Goal: Obtain resource: Download file/media

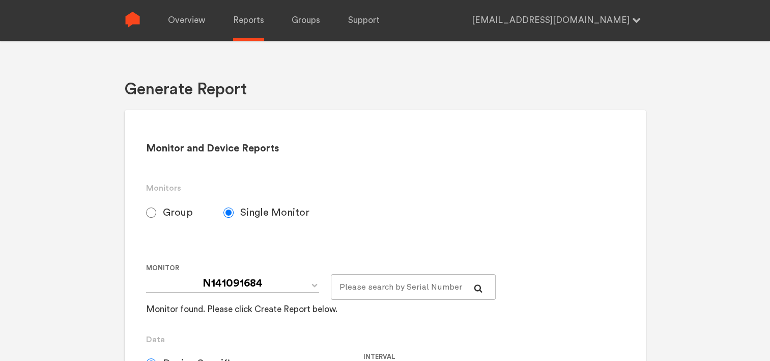
click at [171, 210] on span "Group" at bounding box center [178, 212] width 30 height 12
click at [156, 210] on input "Group" at bounding box center [151, 212] width 10 height 10
radio input "true"
radio input "false"
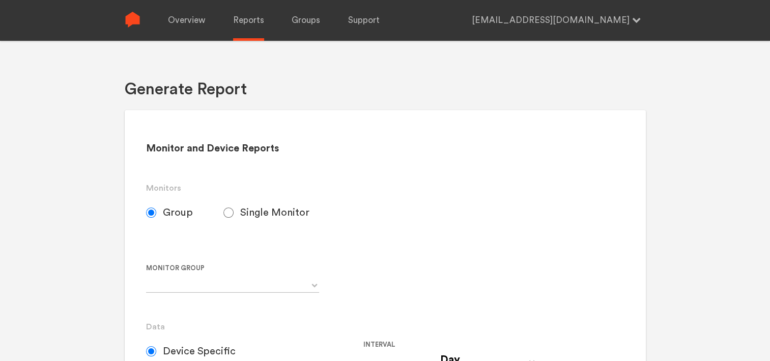
radio input "false"
radio input "true"
select select "Chugoku Electrical Instruments Default Group"
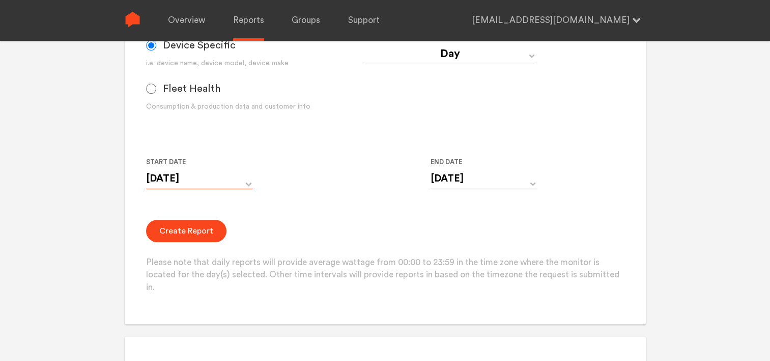
click at [189, 176] on input "[DATE]" at bounding box center [199, 178] width 107 height 21
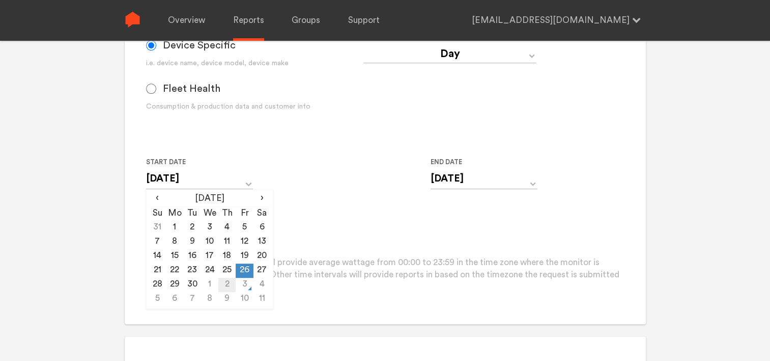
click at [232, 287] on td "2" at bounding box center [226, 285] width 17 height 14
type input "[DATE]"
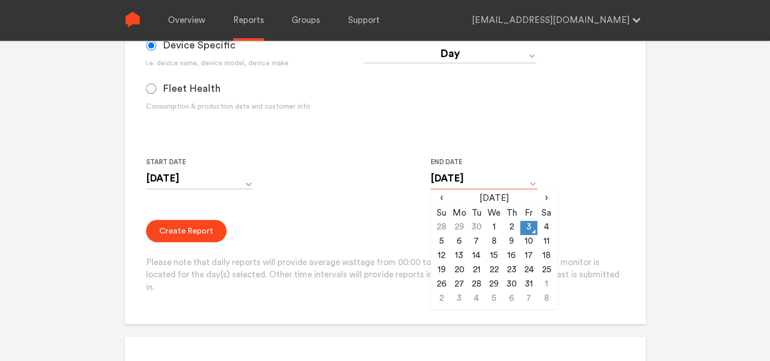
click at [442, 188] on input "[DATE]" at bounding box center [484, 178] width 107 height 21
click at [513, 225] on td "2" at bounding box center [511, 228] width 17 height 14
type input "[DATE]"
click at [369, 195] on div "Start Date [DATE] ‹ [DATE] › Su Mo Tu We Th Fr Sa 28 29 30 1 2 3 4 5 6 7 8 9 10…" at bounding box center [363, 179] width 435 height 46
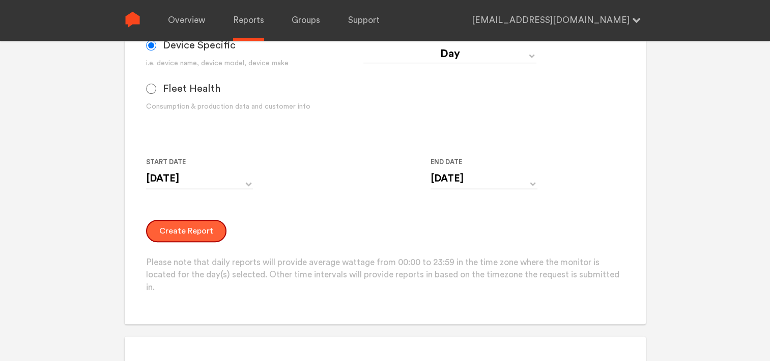
click at [198, 238] on button "Create Report" at bounding box center [186, 230] width 80 height 22
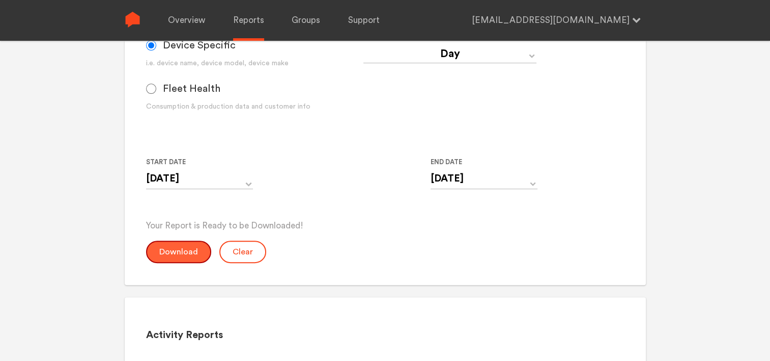
click at [190, 249] on button "Download" at bounding box center [178, 251] width 65 height 22
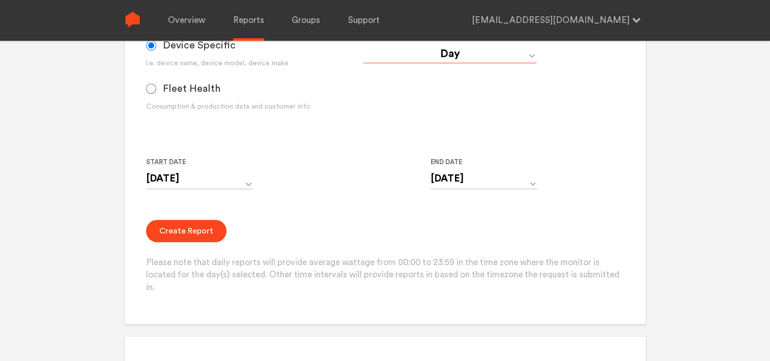
drag, startPoint x: 403, startPoint y: 52, endPoint x: 403, endPoint y: 61, distance: 8.1
click at [403, 52] on select "Day Year Month Week Hour 30 Minute 15 Minute 5 Minute Minute" at bounding box center [450, 54] width 173 height 18
select select "Minute"
click at [364, 46] on select "Day Year Month Week Hour 30 Minute 15 Minute 5 Minute Minute" at bounding box center [450, 54] width 173 height 18
type input "[DATE] 12:00 AM"
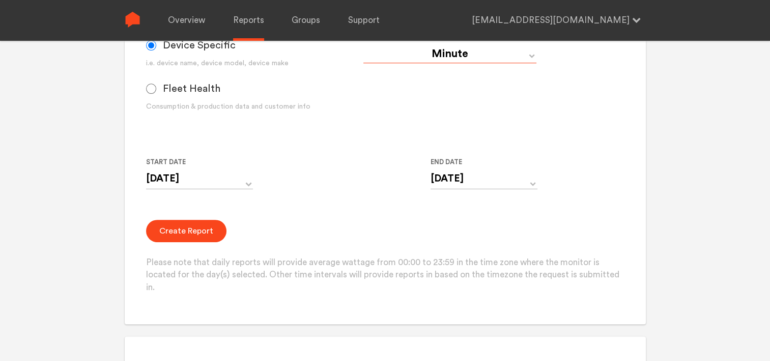
type input "[DATE] 11:59 PM"
click at [177, 233] on button "Create Report" at bounding box center [186, 230] width 80 height 22
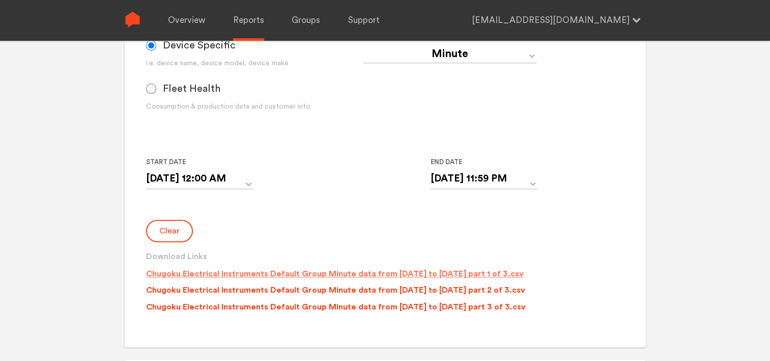
click at [194, 277] on p "Chugoku Electrical Instruments Default Group Minute data from [DATE] to [DATE] …" at bounding box center [335, 273] width 378 height 12
click at [201, 290] on p "Chugoku Electrical Instruments Default Group Minute data from [DATE] to [DATE] …" at bounding box center [335, 290] width 379 height 12
click at [202, 304] on p "Chugoku Electrical Instruments Default Group Minute data from [DATE] to [DATE] …" at bounding box center [336, 306] width 380 height 12
